Goal: Transaction & Acquisition: Purchase product/service

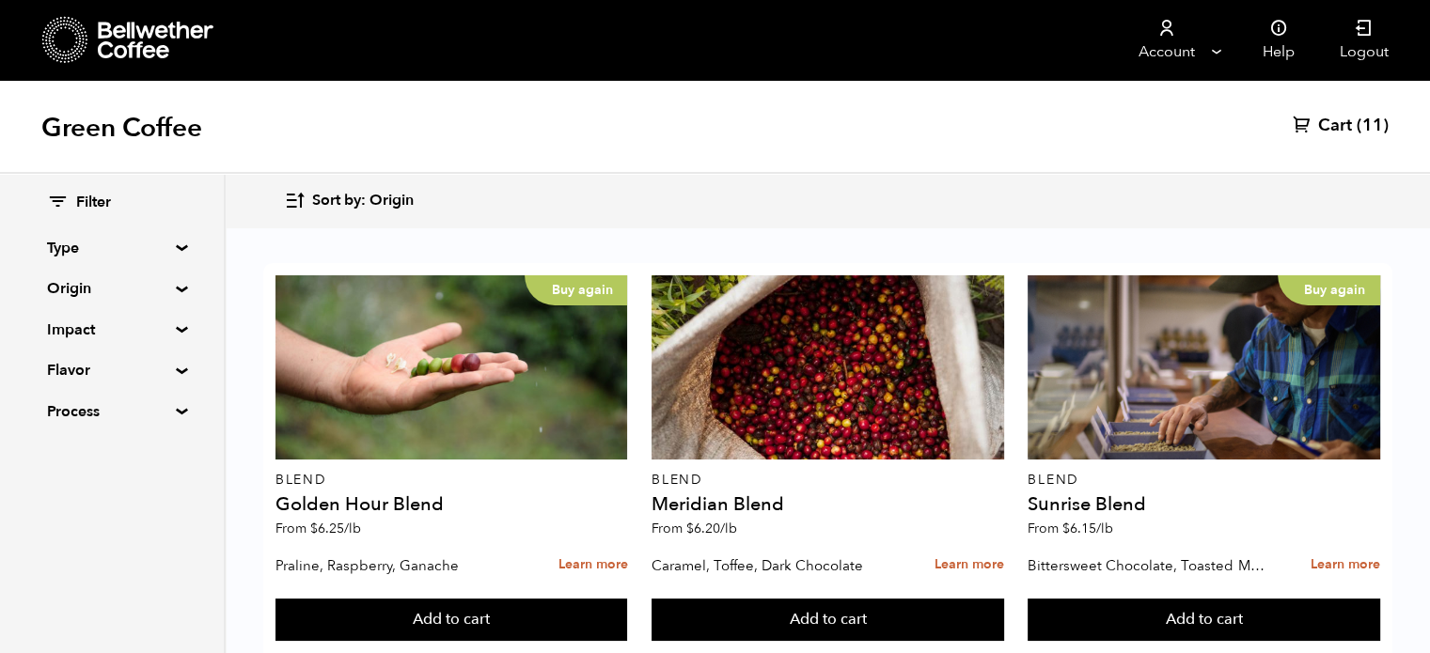
click at [1357, 124] on span "(11)" at bounding box center [1372, 126] width 32 height 23
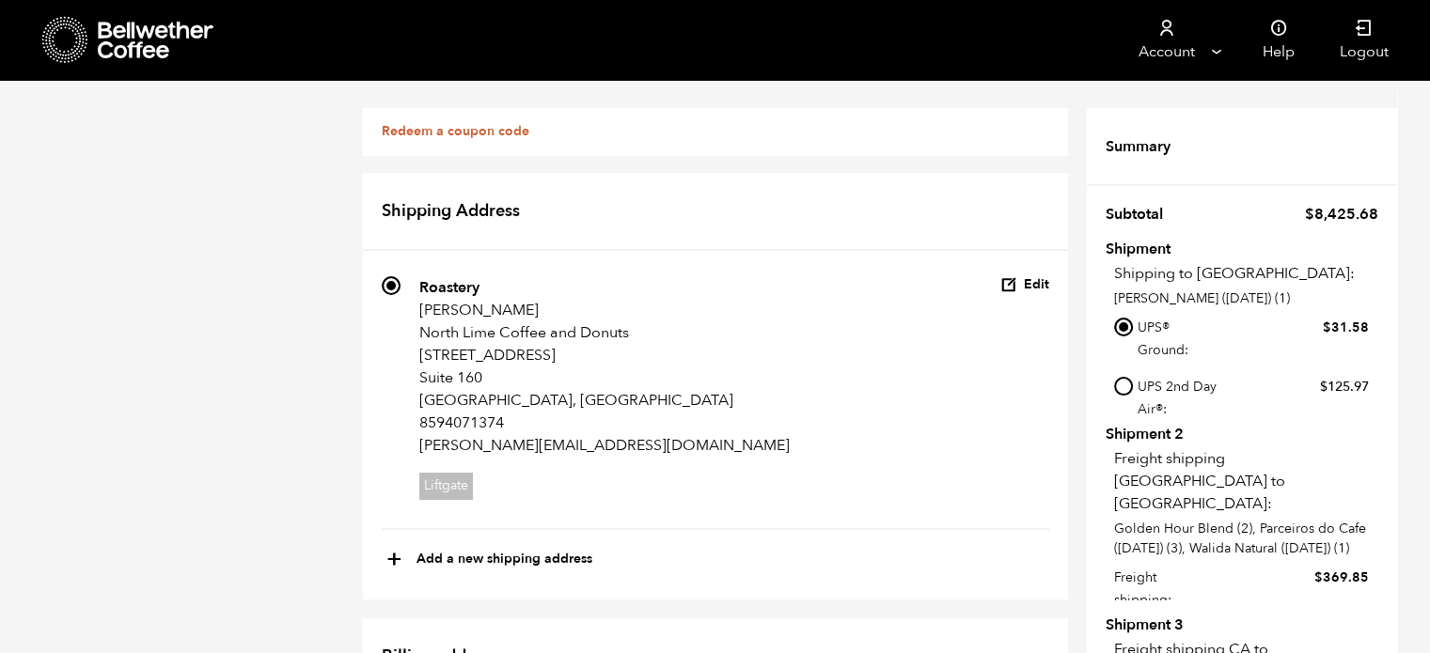
click at [102, 27] on icon at bounding box center [157, 41] width 118 height 38
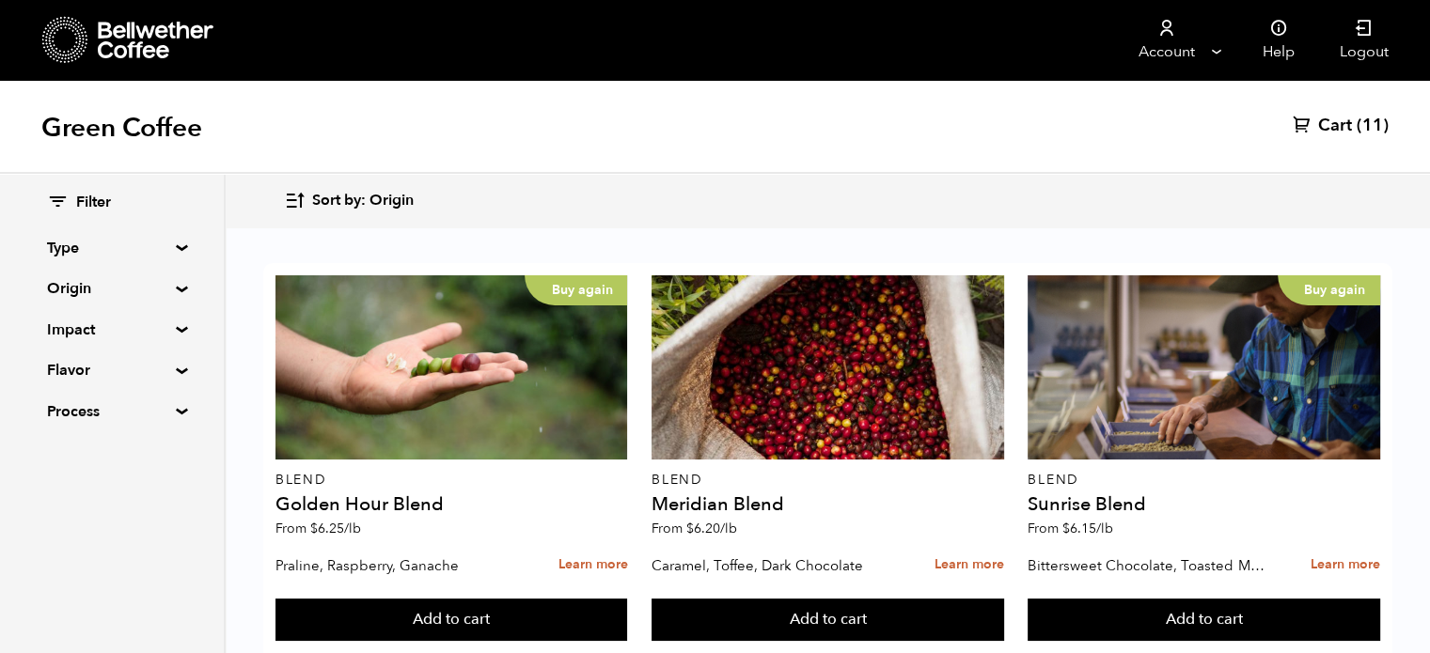
click at [650, 195] on div "Sort by: Origin Sort by: Origin Sort by: Most recent Sort by: Name Sort by: Pri…" at bounding box center [827, 201] width 1087 height 44
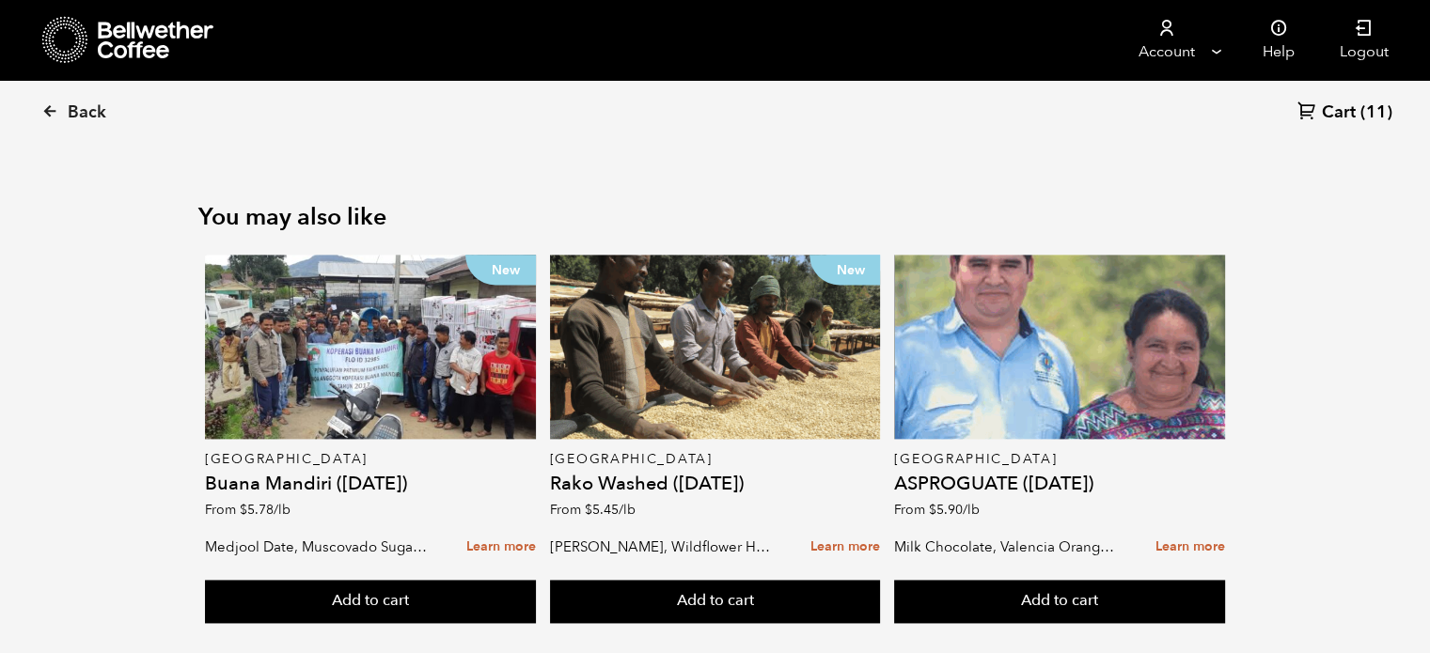
scroll to position [2426, 0]
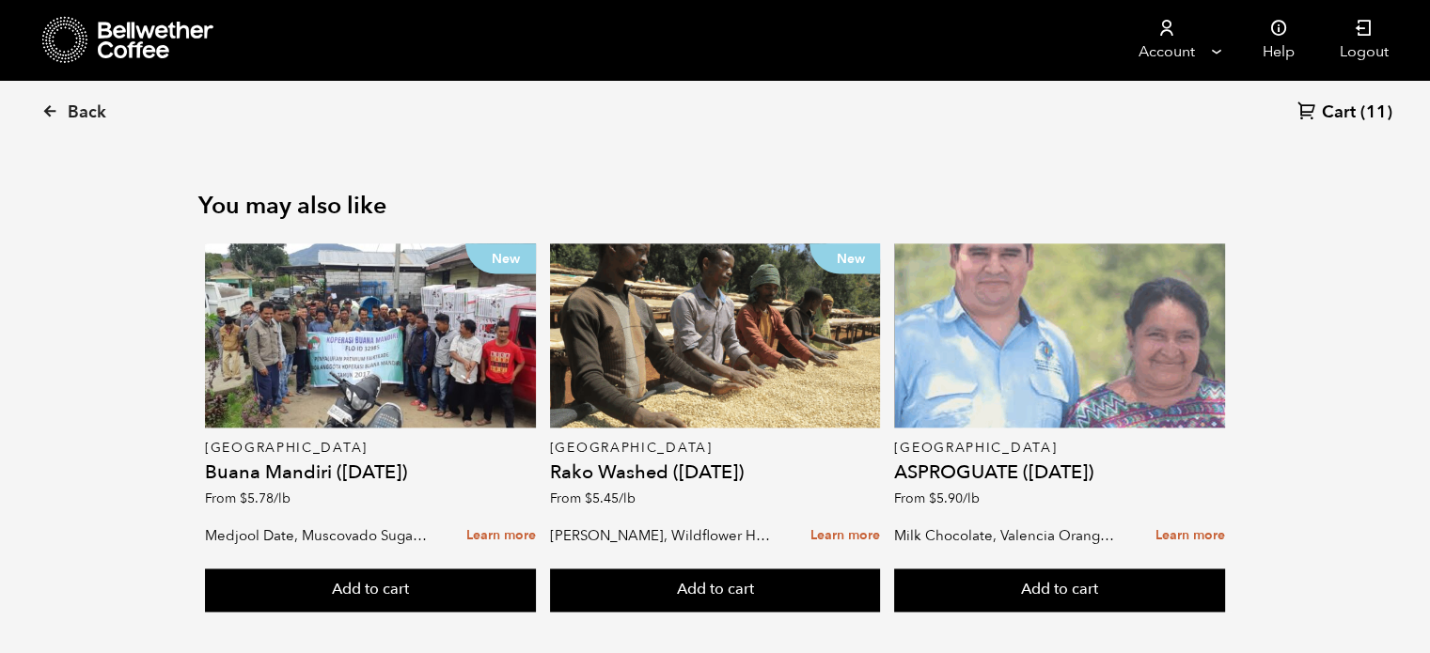
click at [1053, 374] on div at bounding box center [1059, 335] width 331 height 184
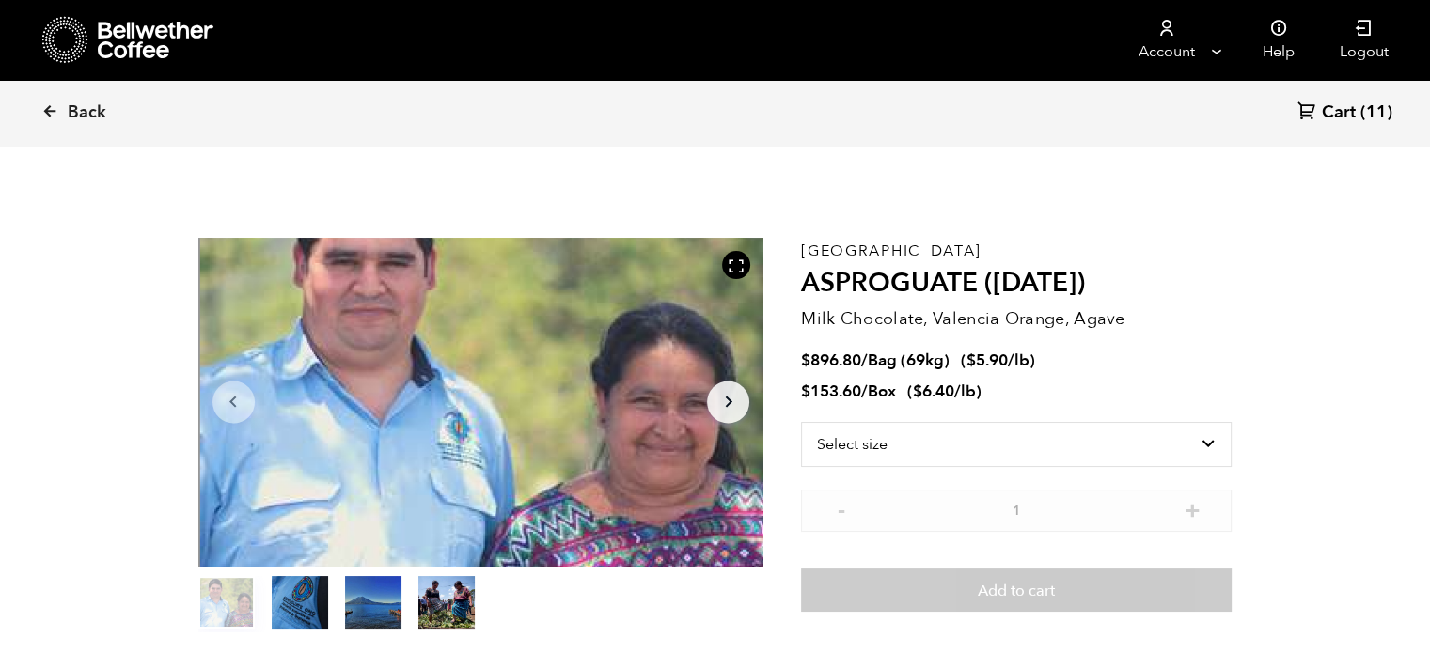
scroll to position [817, 1001]
click at [1238, 298] on section "Item 1 of 4 Arrow Left Arrow Right item 0 item 1 item 2 item 3 Item 1 of 4 Guat…" at bounding box center [715, 435] width 1128 height 517
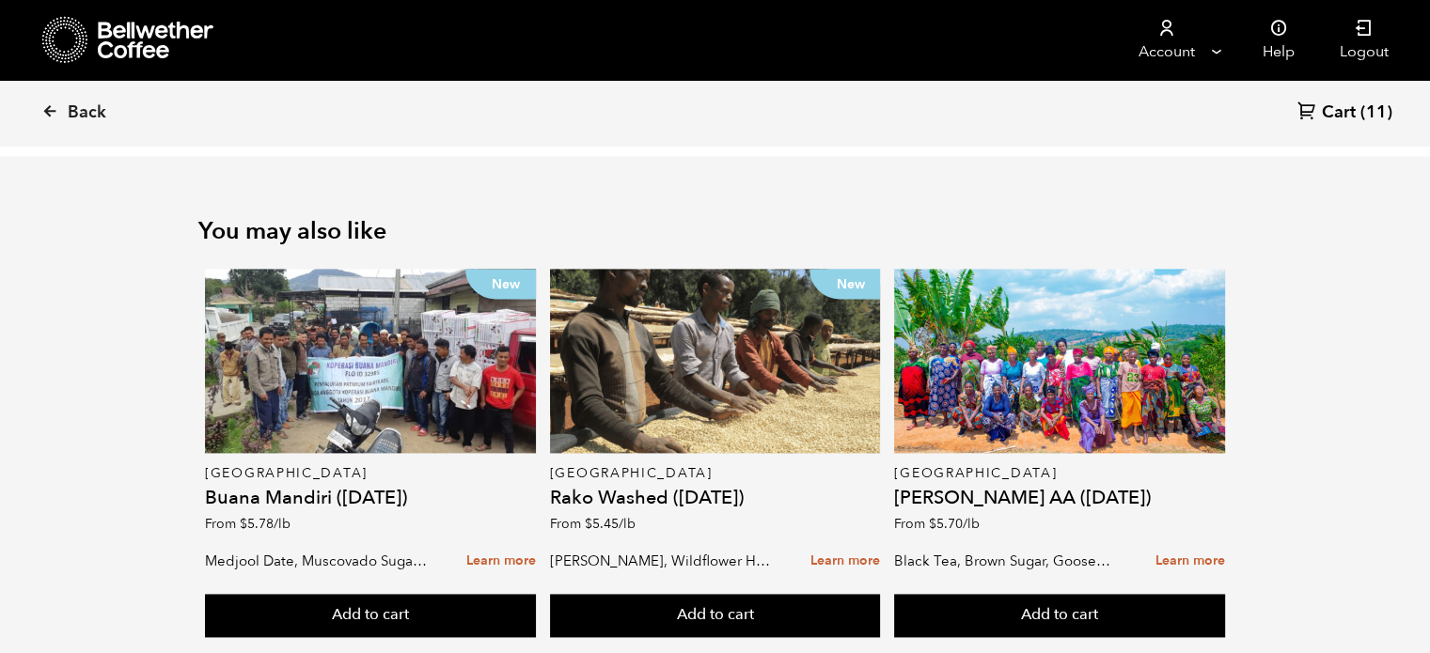
scroll to position [2492, 0]
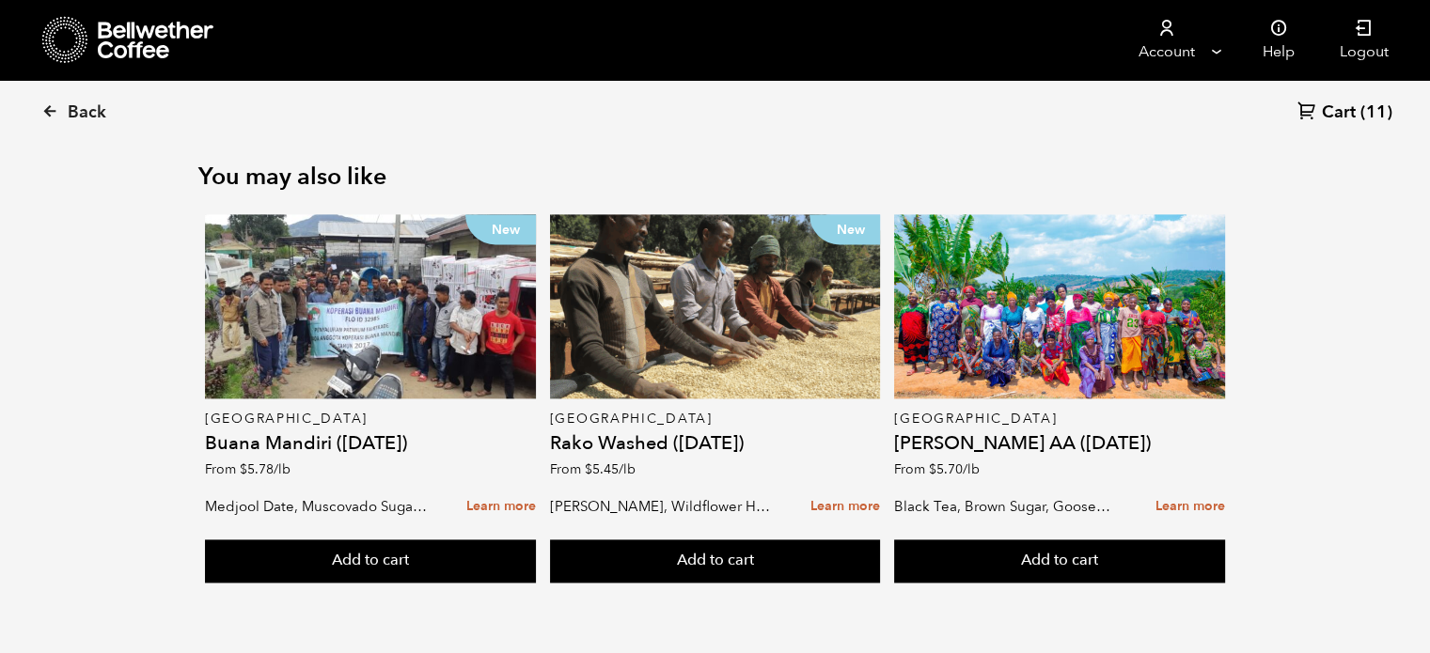
click at [162, 37] on icon at bounding box center [157, 41] width 118 height 38
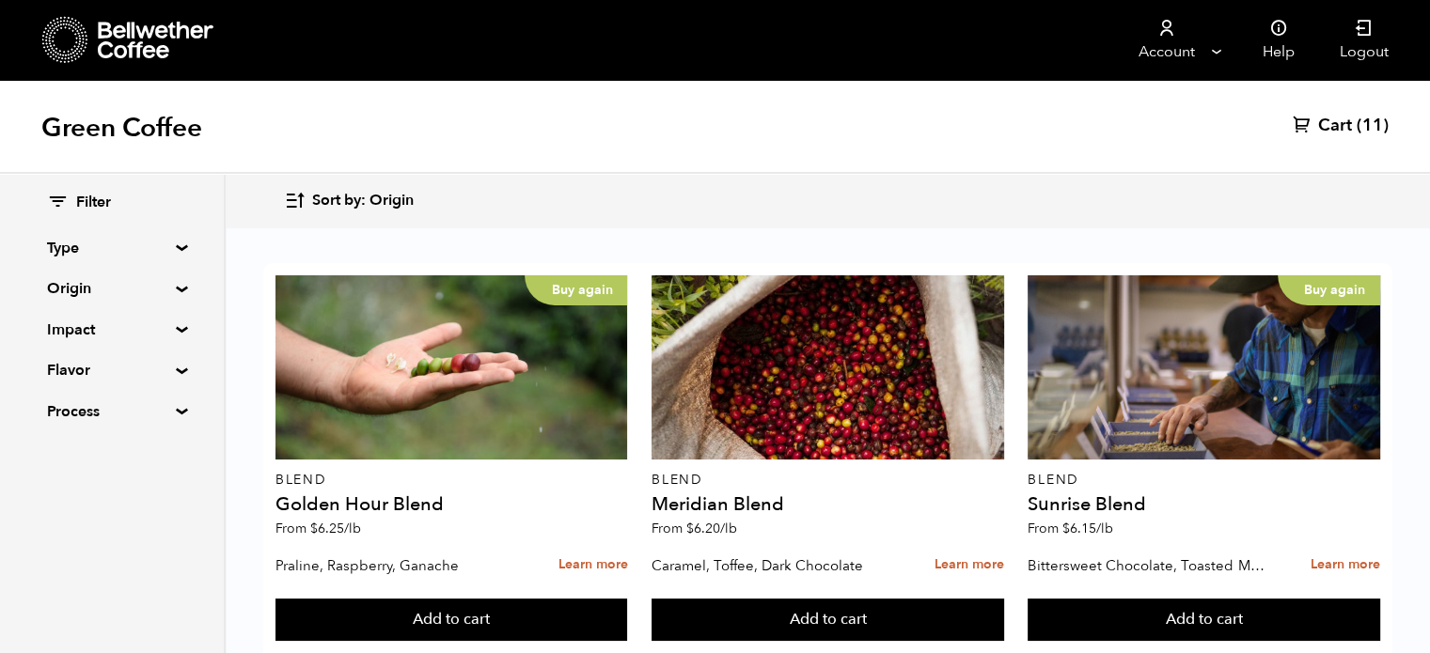
scroll to position [1961, 0]
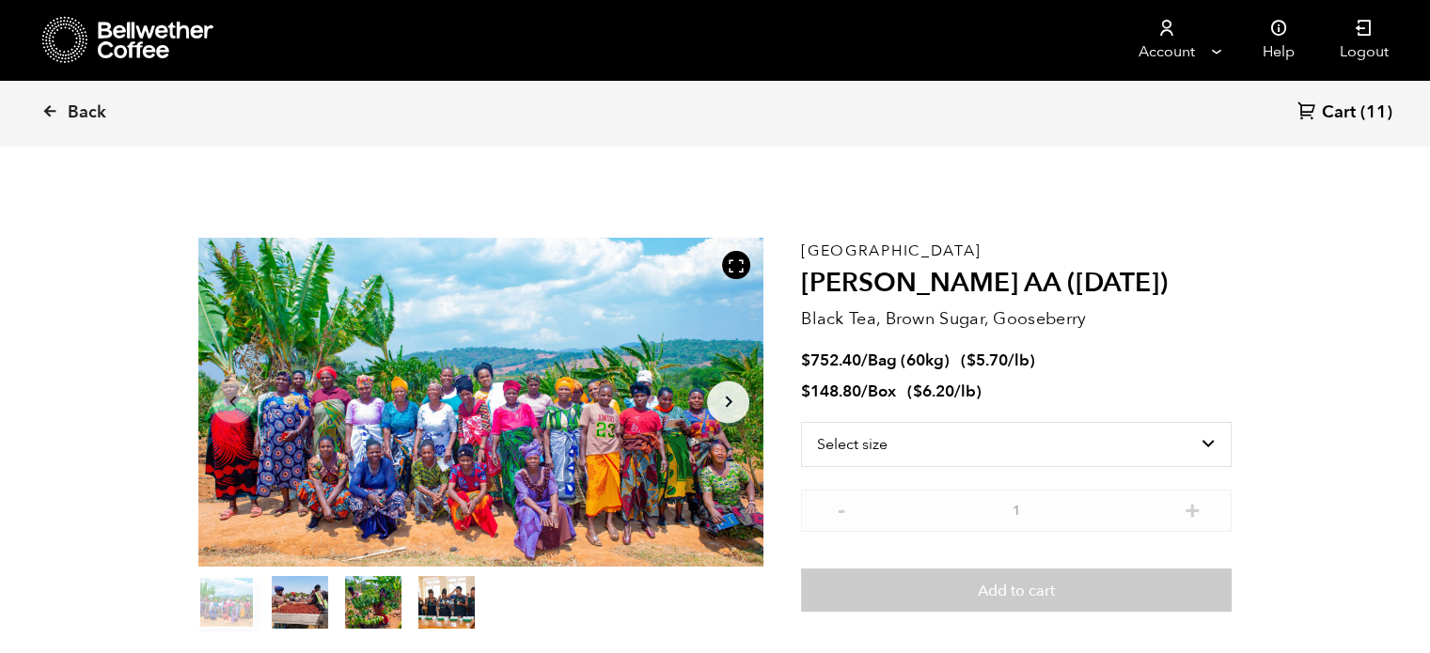
scroll to position [817, 1001]
click at [1226, 386] on li "$ 148.80 / Box ( $ 6.20 /lb )" at bounding box center [1016, 393] width 431 height 22
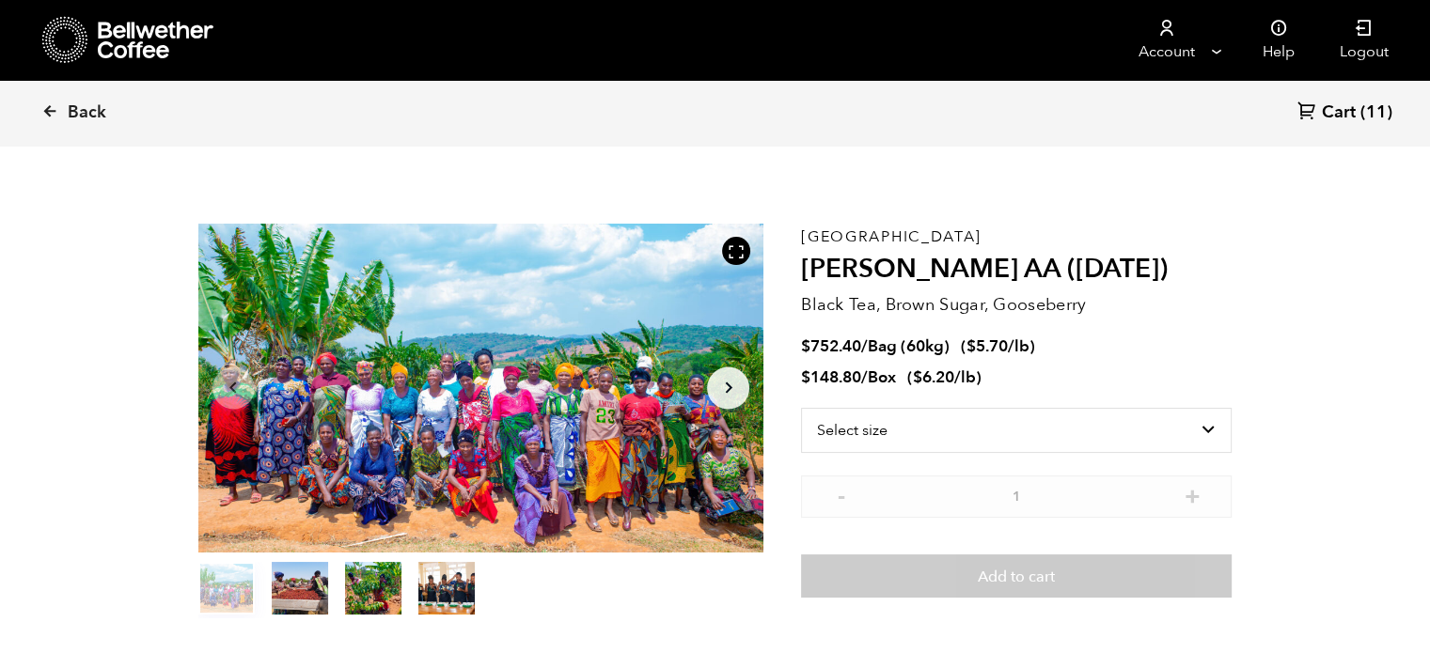
scroll to position [0, 0]
